Goal: Navigation & Orientation: Find specific page/section

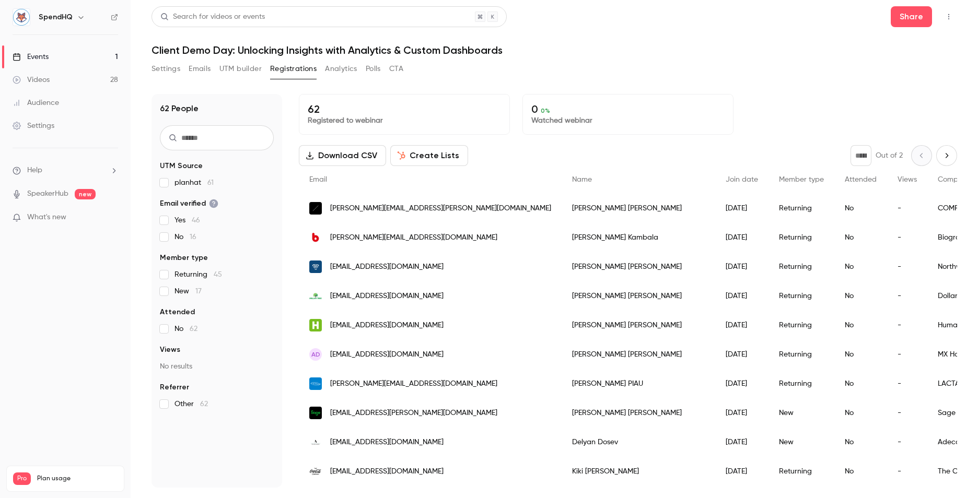
scroll to position [992, 0]
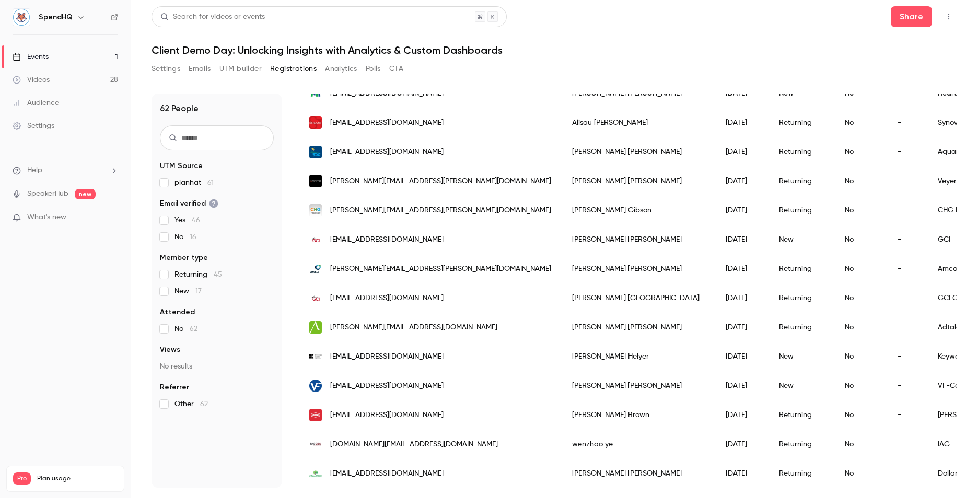
click at [46, 57] on div "Events" at bounding box center [31, 57] width 36 height 10
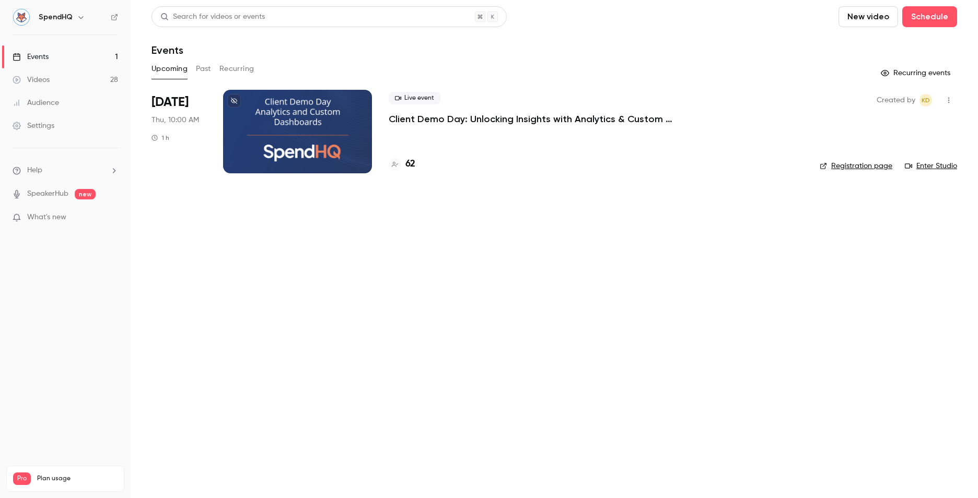
click at [318, 138] on div at bounding box center [297, 132] width 149 height 84
